Goal: Task Accomplishment & Management: Use online tool/utility

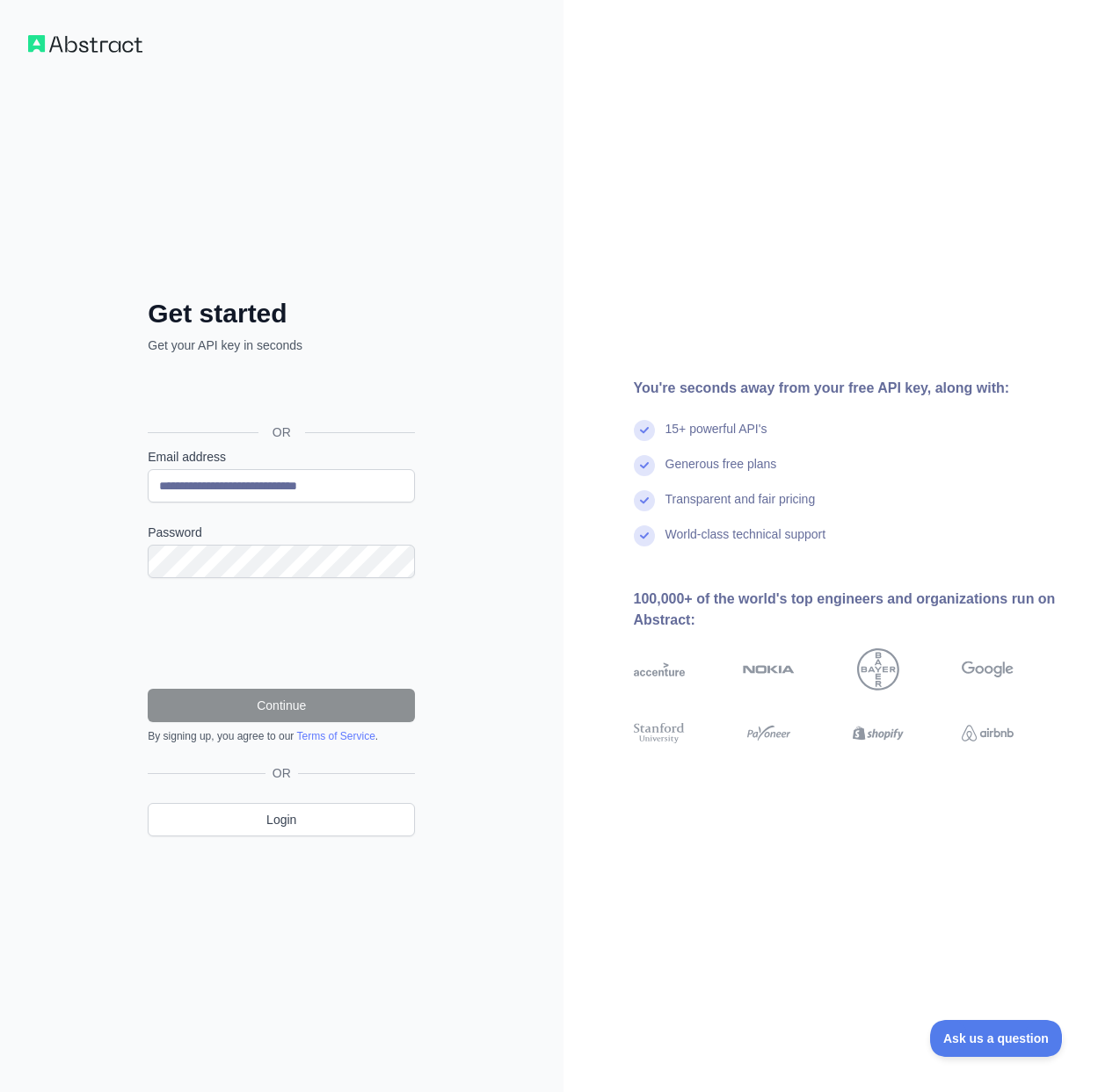
click at [334, 733] on link "Terms of Service" at bounding box center [335, 737] width 78 height 12
click at [320, 709] on button "Continue" at bounding box center [281, 706] width 267 height 34
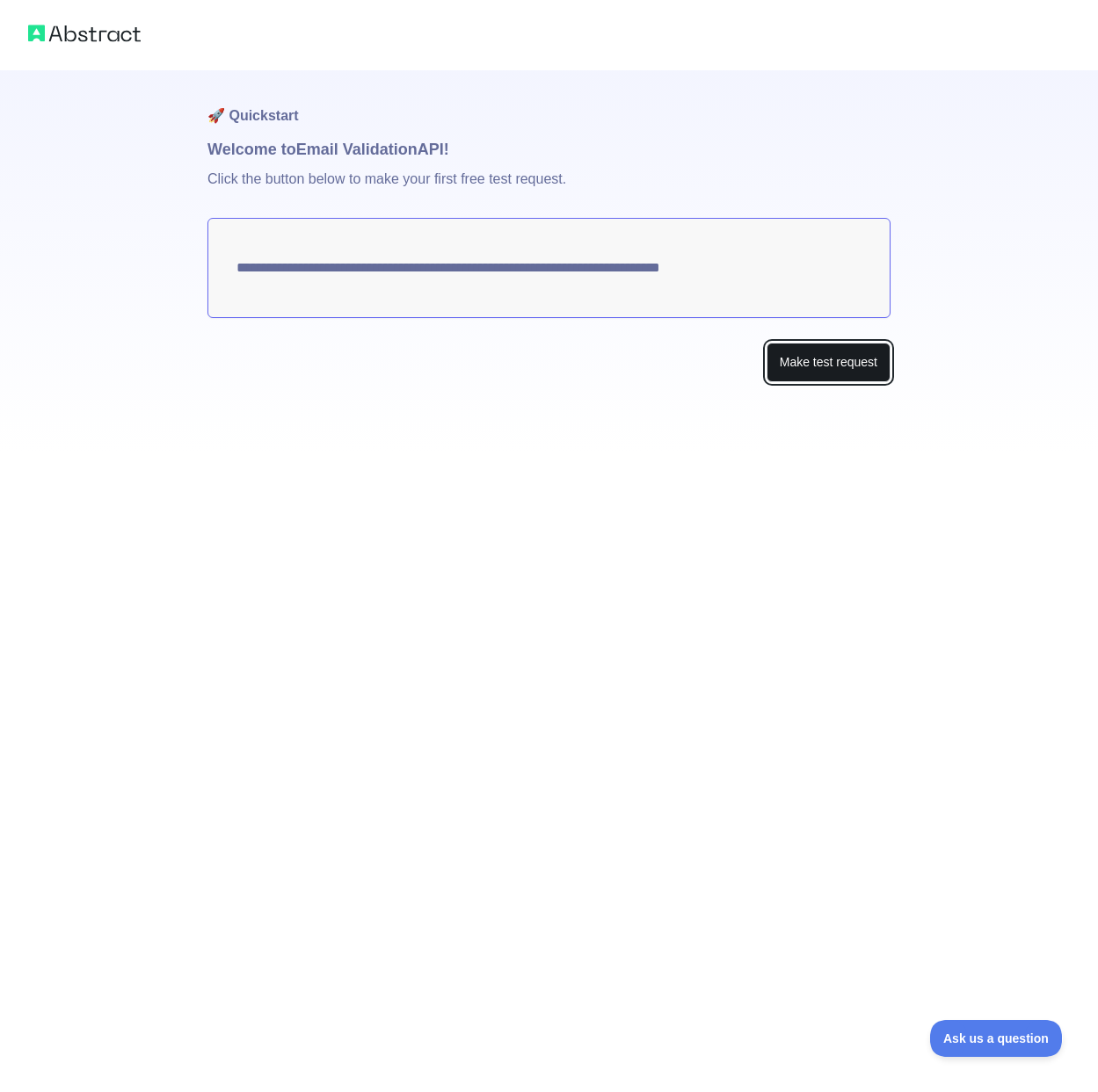
click at [854, 354] on button "Make test request" at bounding box center [828, 362] width 124 height 40
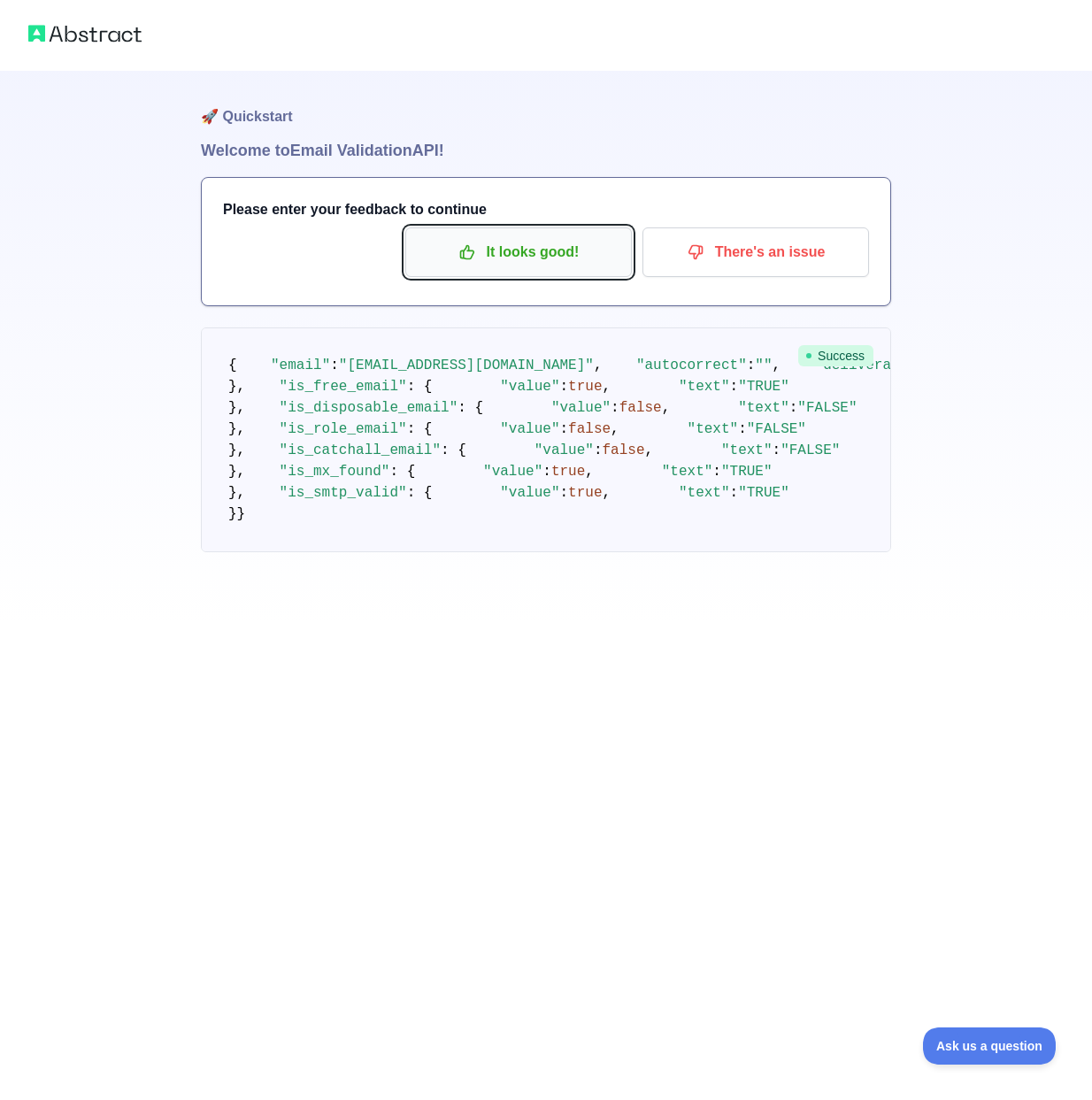
click at [551, 257] on p "It looks good!" at bounding box center [519, 252] width 200 height 30
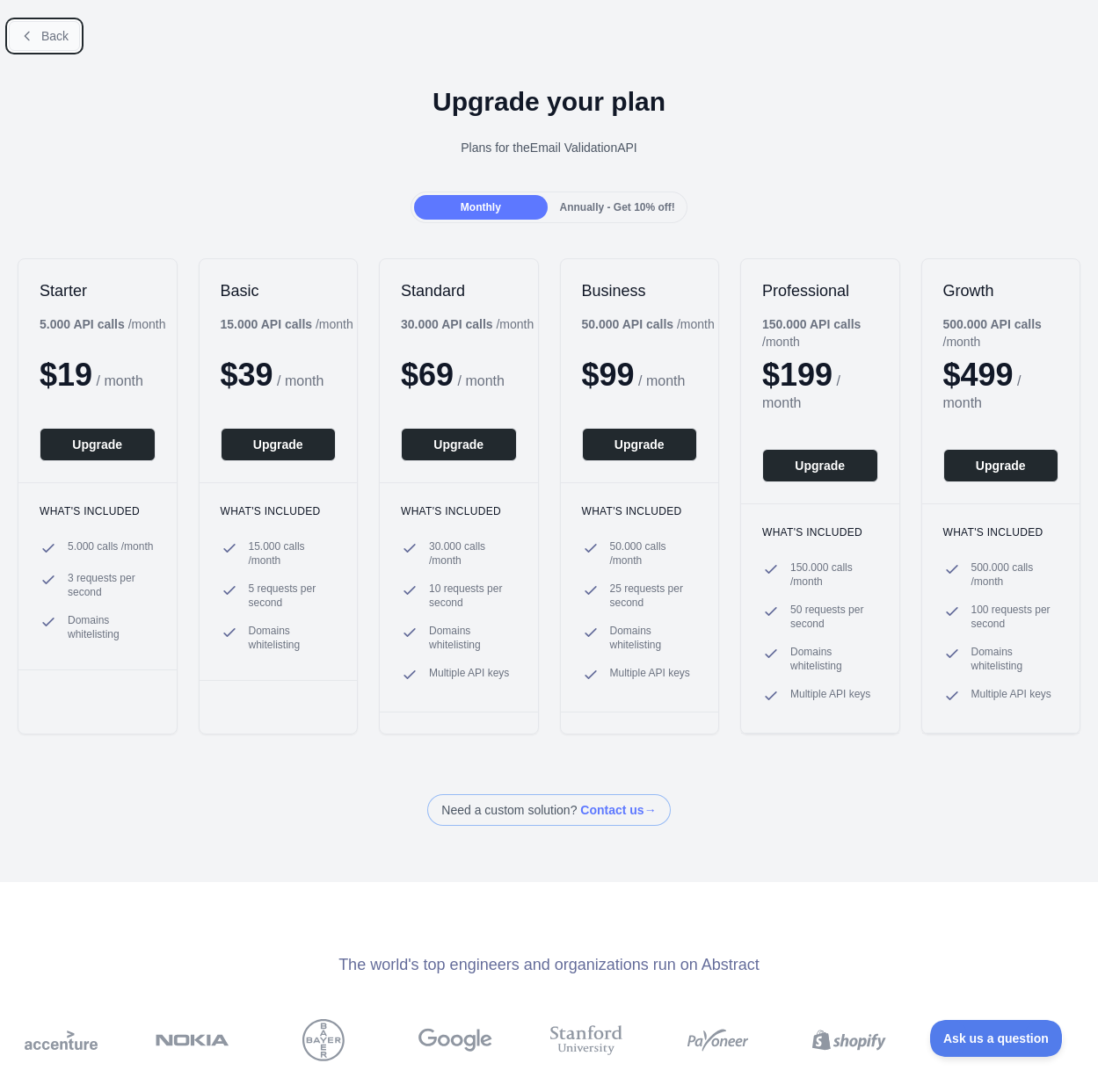
click at [39, 41] on button "Back" at bounding box center [45, 36] width 71 height 30
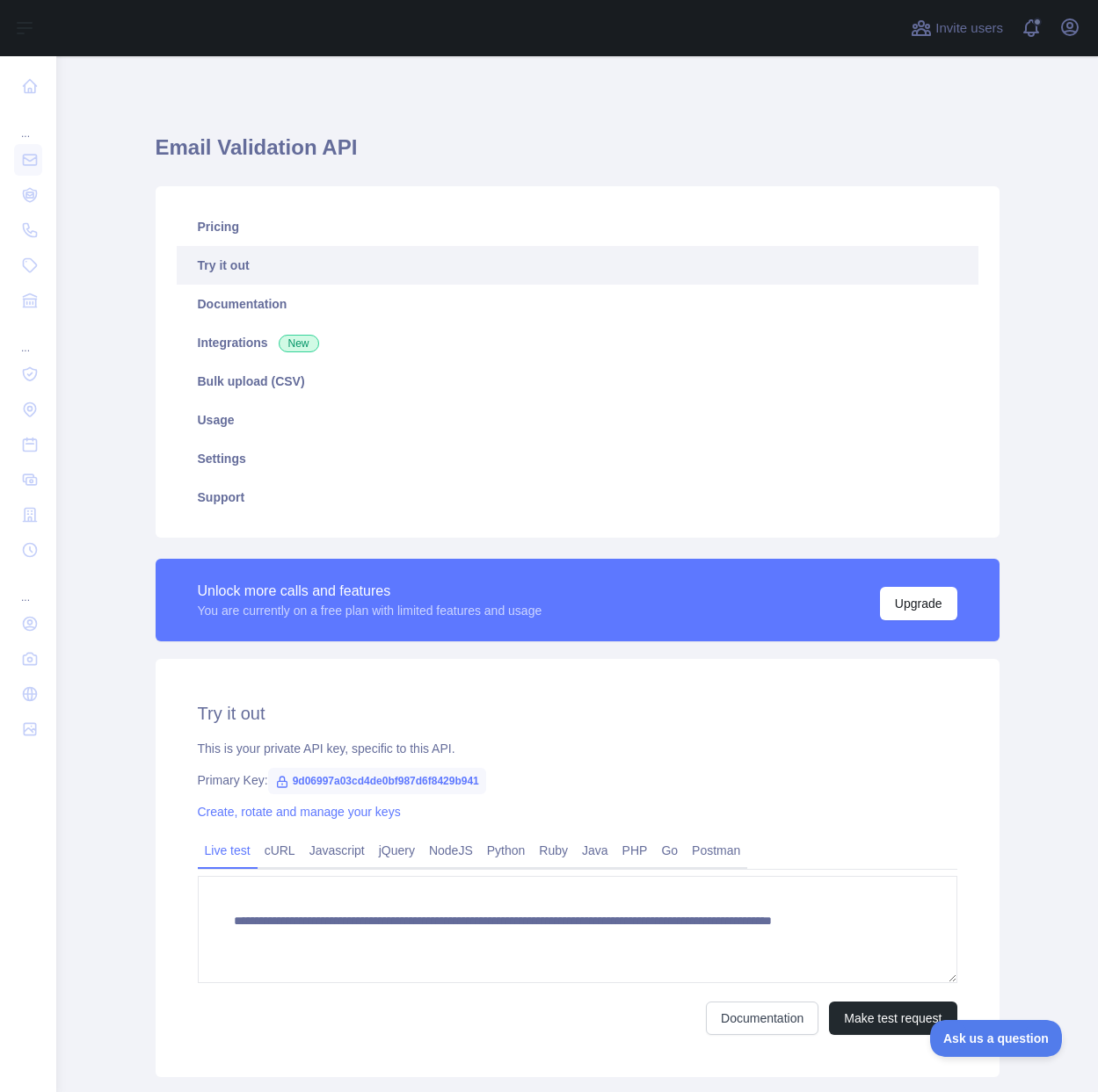
click at [449, 778] on span "9d06997a03cd4de0bf987d6f8429b941" at bounding box center [377, 781] width 218 height 27
copy span "9d06997a03cd4de0bf987d6f8429b941"
